Goal: Task Accomplishment & Management: Manage account settings

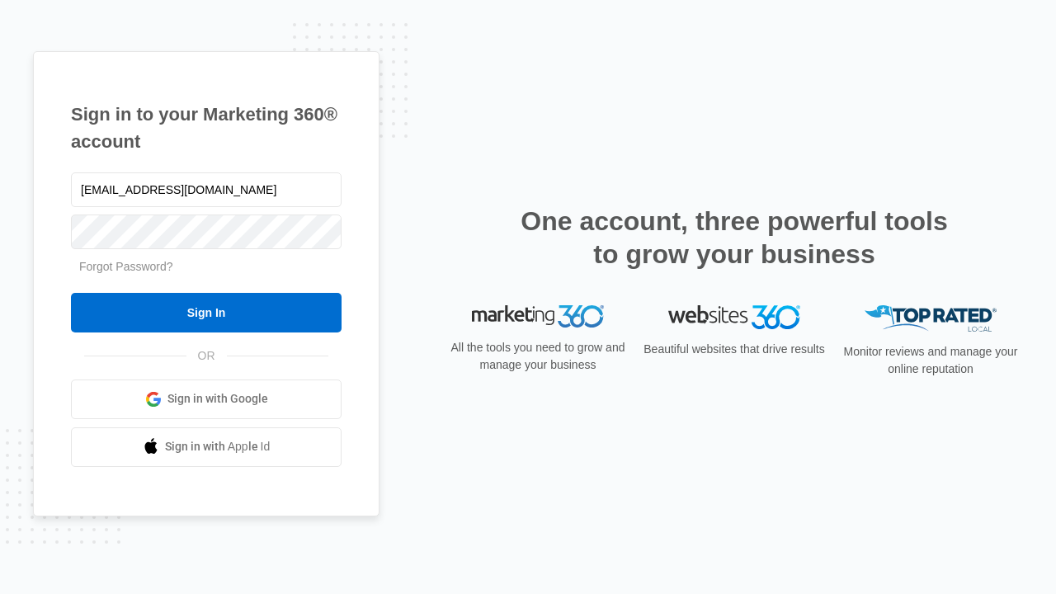
type input "[EMAIL_ADDRESS][DOMAIN_NAME]"
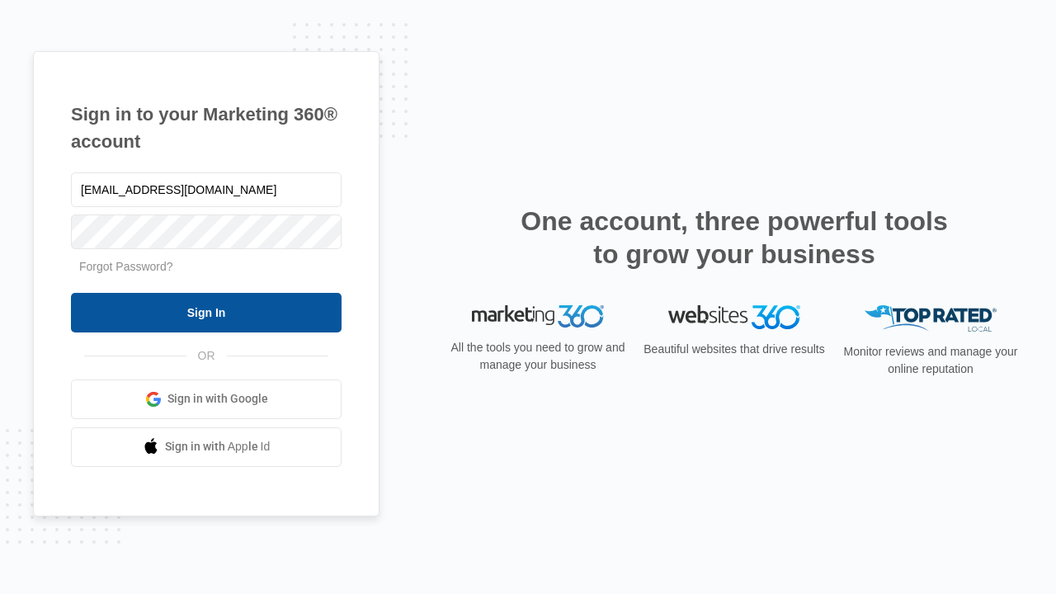
click at [206, 312] on input "Sign In" at bounding box center [206, 313] width 271 height 40
